Goal: Information Seeking & Learning: Learn about a topic

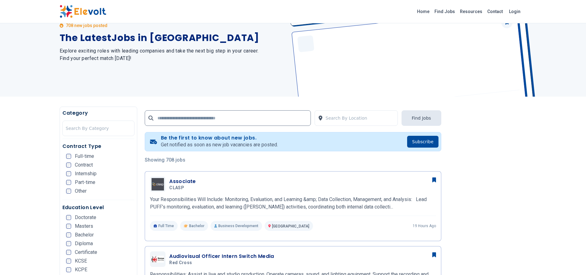
scroll to position [37, 0]
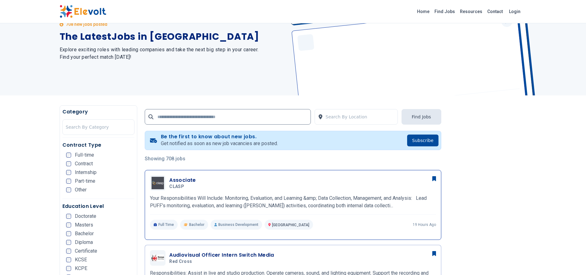
click at [184, 187] on h5 "CLASP" at bounding box center [181, 187] width 24 height 6
click at [183, 179] on h3 "Associate" at bounding box center [182, 179] width 27 height 7
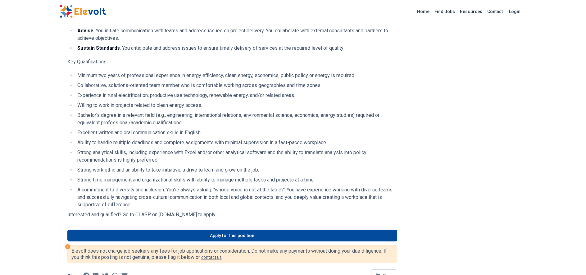
scroll to position [333, 0]
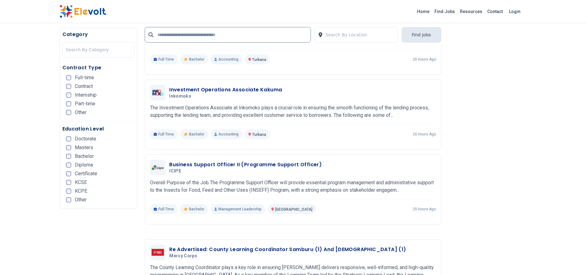
scroll to position [971, 0]
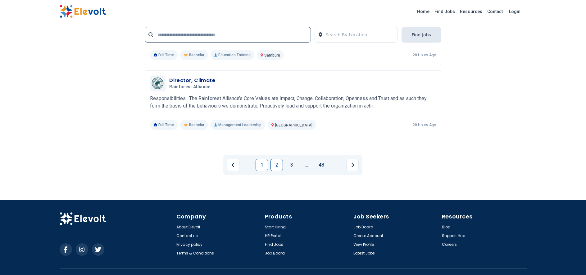
click at [274, 164] on link "2" at bounding box center [277, 165] width 12 height 12
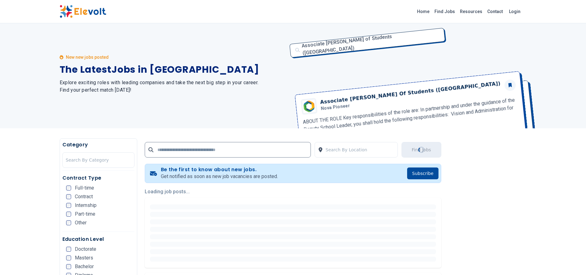
scroll to position [0, 0]
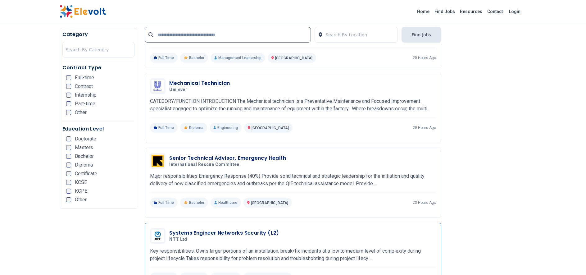
click at [281, 234] on div "Systems Engineer Networks Security (L2) NTT Ltd 09/09/2025 10/09/2025" at bounding box center [302, 235] width 267 height 13
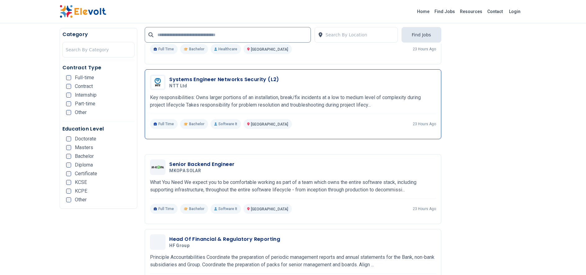
scroll to position [481, 0]
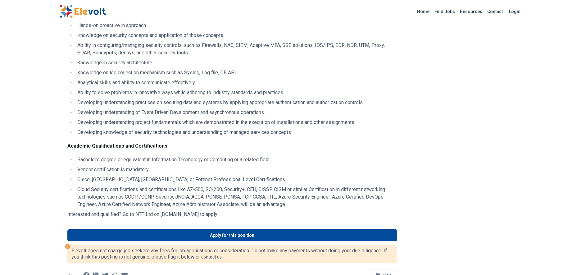
scroll to position [205, 0]
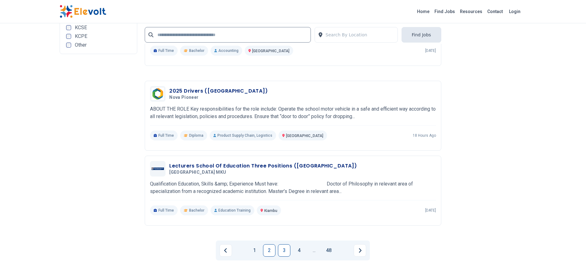
click at [286, 250] on link "3" at bounding box center [284, 250] width 12 height 12
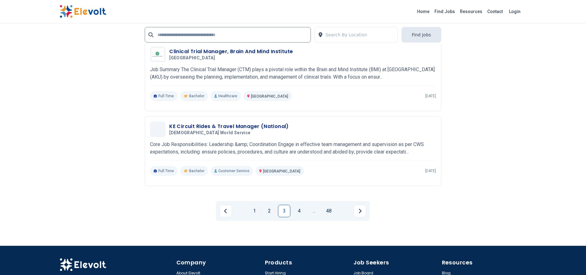
scroll to position [1171, 0]
click at [300, 209] on link "4" at bounding box center [299, 210] width 12 height 12
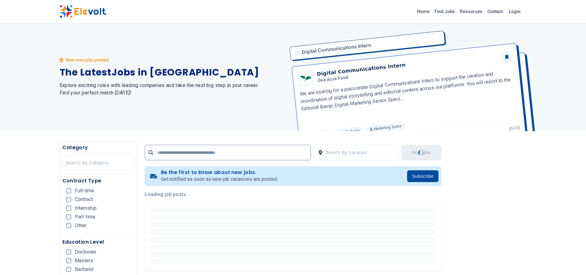
scroll to position [0, 0]
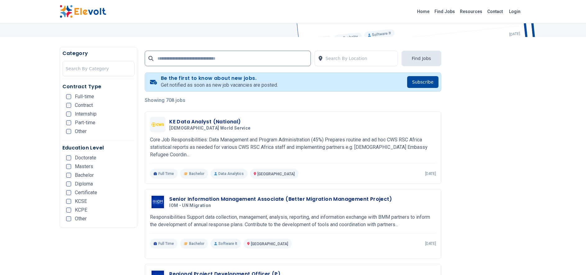
scroll to position [98, 0]
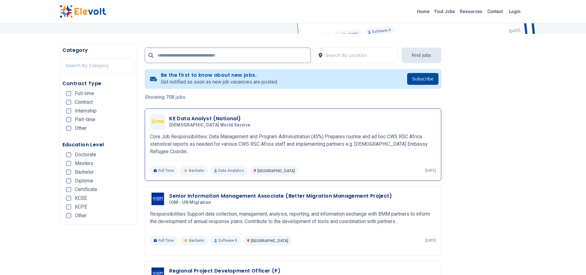
click at [230, 118] on h3 "KE Data Analyst (National)" at bounding box center [211, 118] width 84 height 7
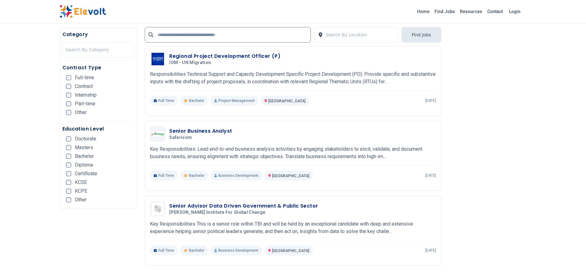
scroll to position [319, 0]
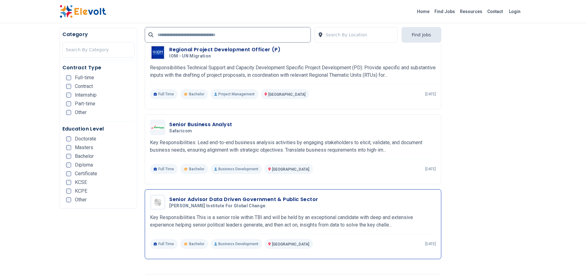
click at [310, 189] on div "Senior Advisor Data Driven Government & Public Sector Tony Blair Institute For …" at bounding box center [293, 224] width 297 height 70
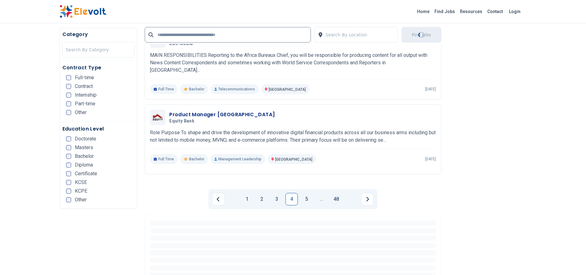
scroll to position [1186, 0]
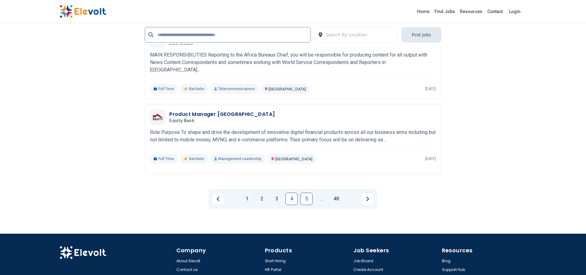
click at [309, 196] on link "5" at bounding box center [306, 199] width 12 height 12
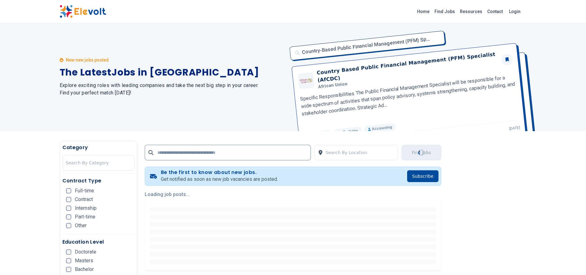
scroll to position [0, 0]
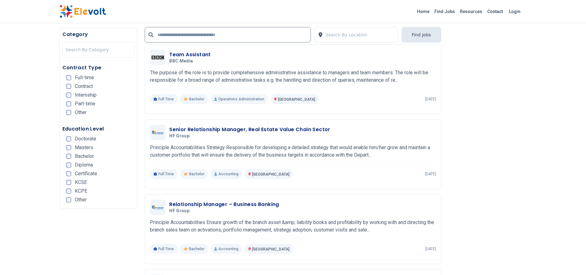
scroll to position [859, 0]
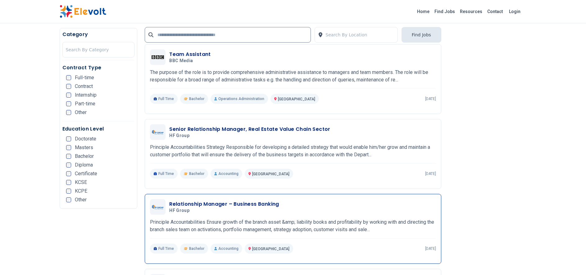
click at [260, 205] on h3 "Relationship Manager – Business Banking" at bounding box center [224, 203] width 110 height 7
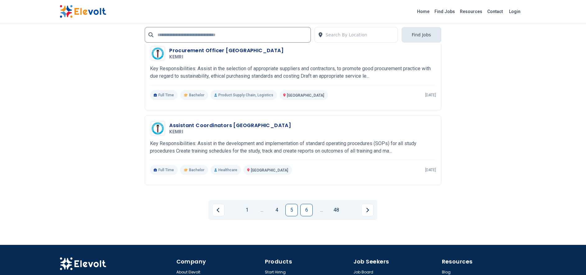
click at [303, 210] on link "6" at bounding box center [306, 210] width 12 height 12
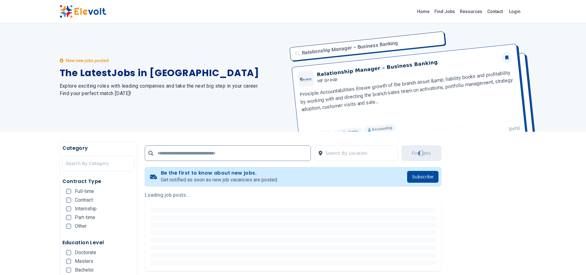
scroll to position [0, 0]
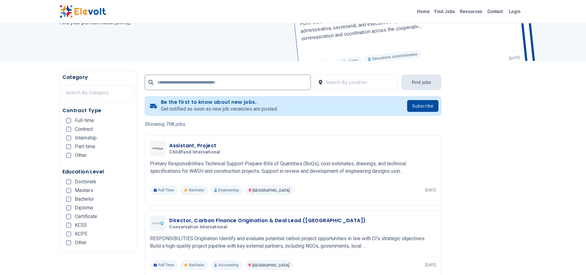
scroll to position [74, 0]
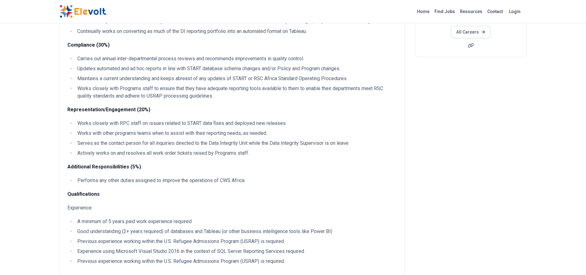
scroll to position [140, 0]
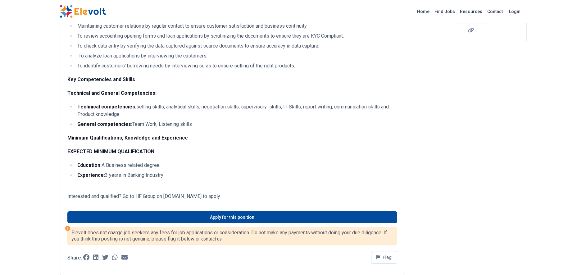
scroll to position [127, 0]
